Goal: Task Accomplishment & Management: Use online tool/utility

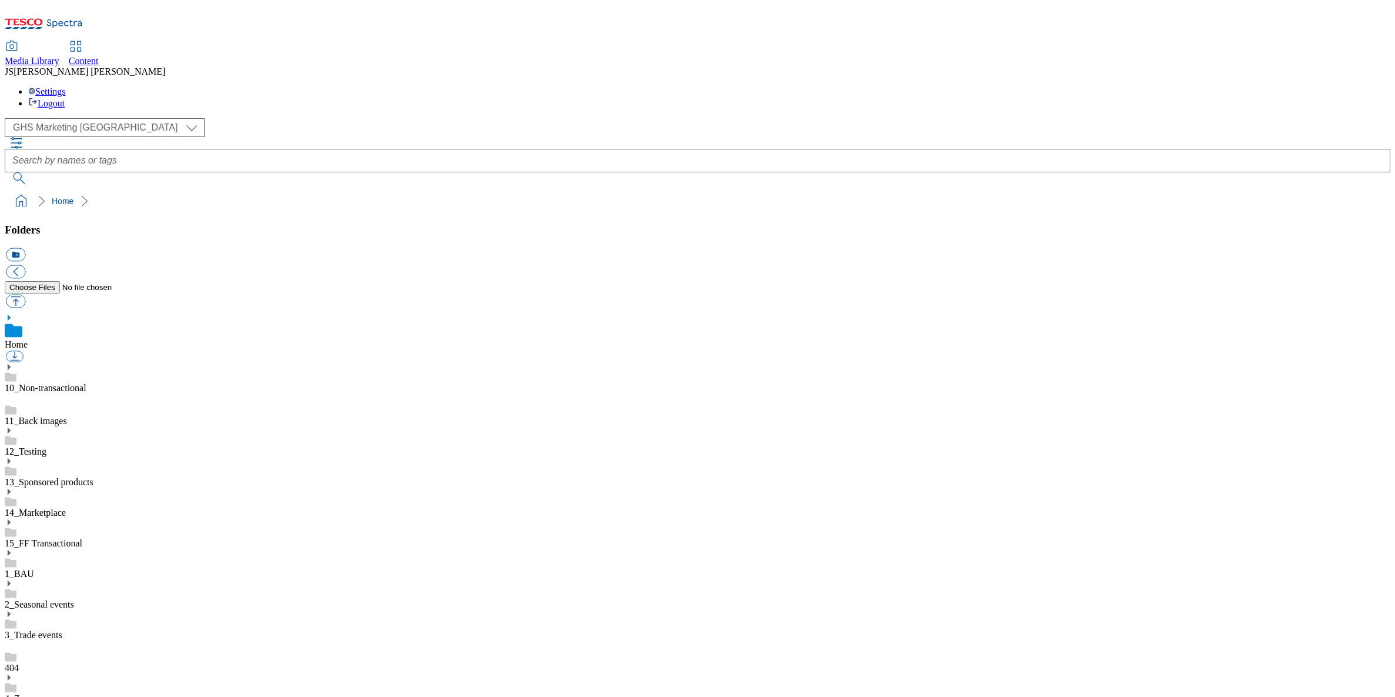
select select "flare-ghs-mktg"
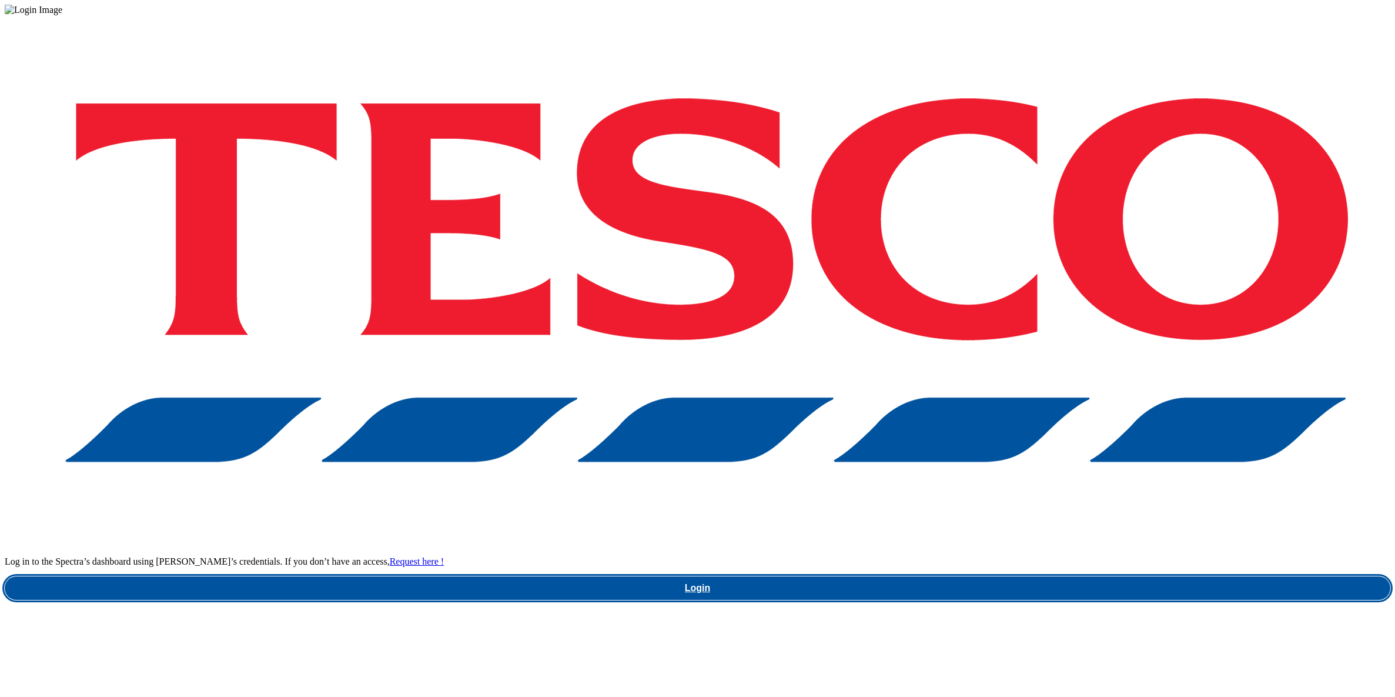
click at [1035, 576] on link "Login" at bounding box center [698, 588] width 1386 height 24
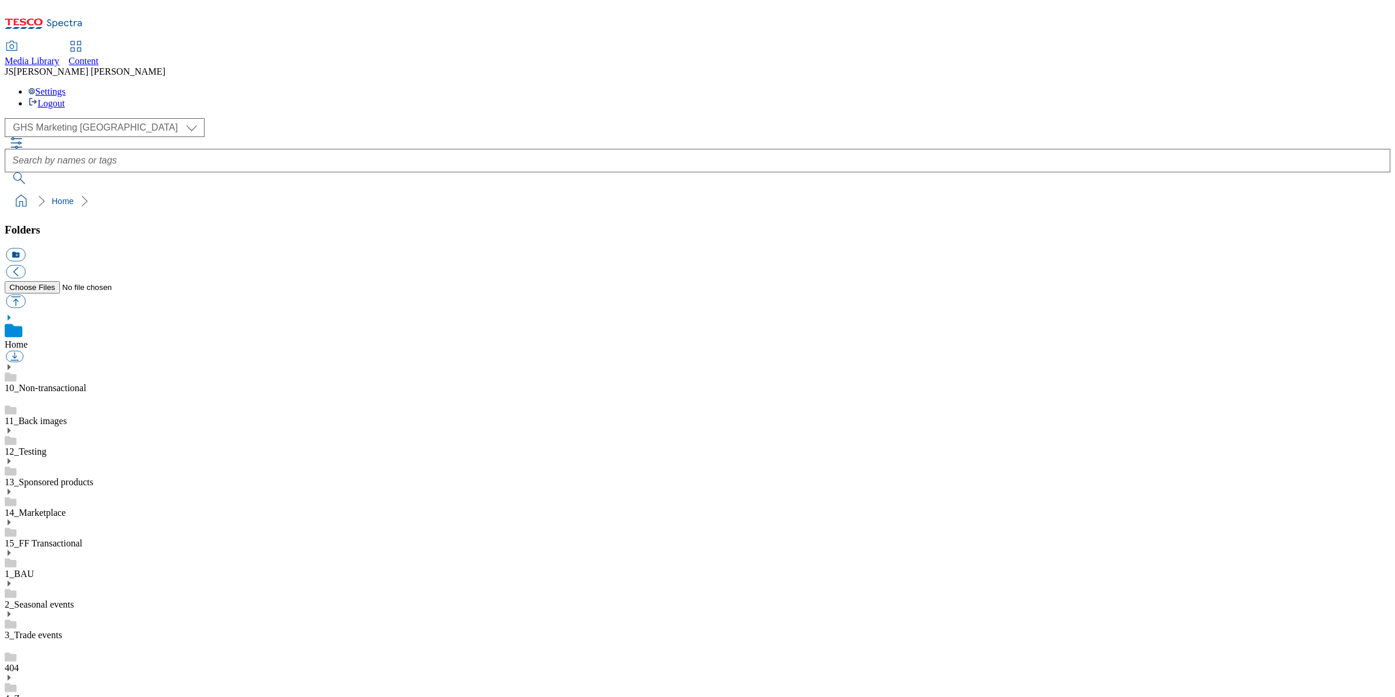
select select "flare-ghs-mktg"
